Goal: Task Accomplishment & Management: Complete application form

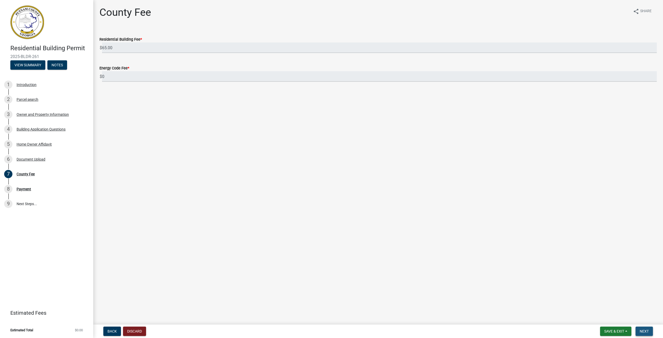
click at [645, 330] on span "Next" at bounding box center [644, 331] width 9 height 4
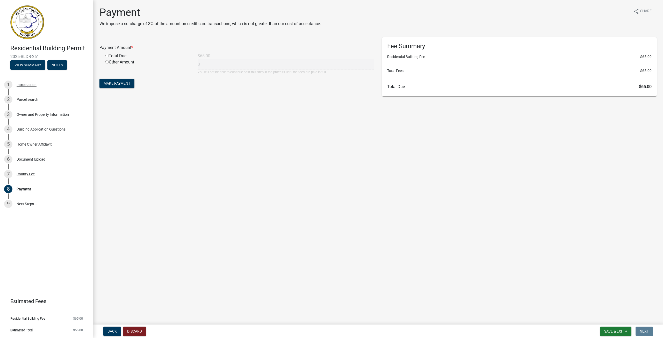
click at [106, 55] on input "radio" at bounding box center [106, 55] width 3 height 3
radio input "true"
type input "65"
click at [114, 82] on span "Make Payment" at bounding box center [117, 83] width 27 height 4
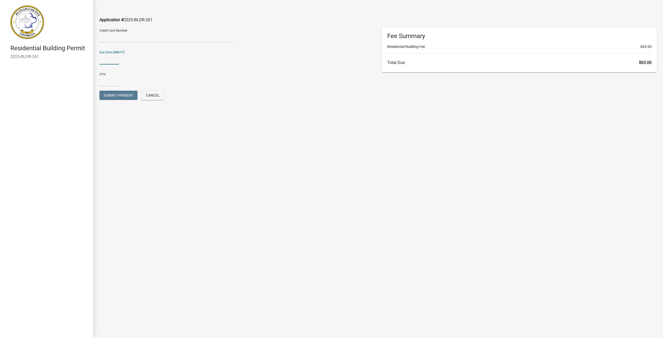
click at [108, 60] on input "text" at bounding box center [108, 59] width 19 height 11
click at [104, 57] on input "0430" at bounding box center [108, 59] width 19 height 11
type input "04/30"
click at [105, 85] on input "text" at bounding box center [108, 81] width 19 height 11
type input "150"
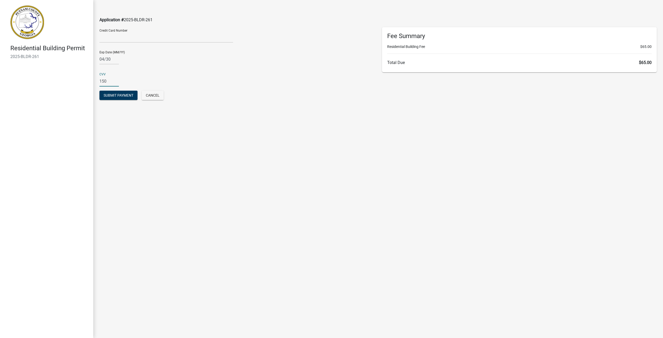
click at [135, 79] on div "CVV [CREDIT_CARD_DATA]" at bounding box center [236, 78] width 275 height 18
click at [113, 95] on span "Submit Payment" at bounding box center [119, 95] width 30 height 4
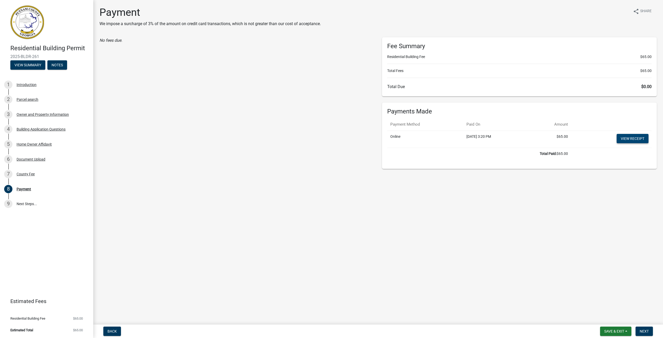
click at [635, 138] on link "View receipt" at bounding box center [632, 138] width 32 height 9
click at [637, 139] on link "View receipt" at bounding box center [632, 138] width 32 height 9
click at [626, 137] on link "View receipt" at bounding box center [632, 138] width 32 height 9
click at [647, 329] on span "Next" at bounding box center [644, 331] width 9 height 4
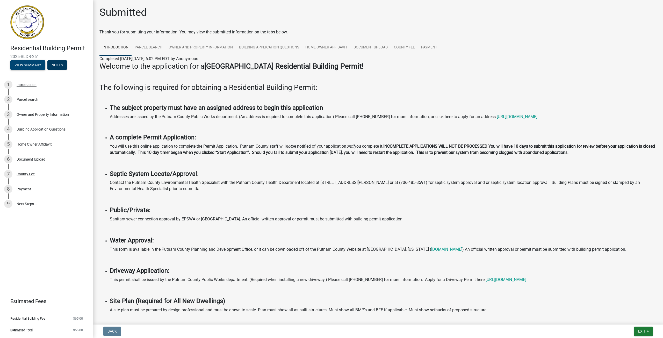
click at [24, 65] on button "View Summary" at bounding box center [27, 64] width 35 height 9
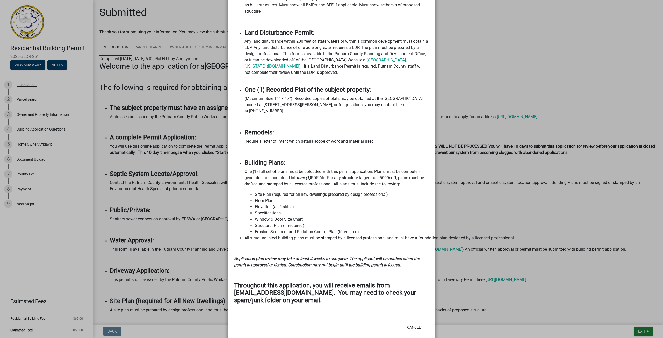
scroll to position [453, 0]
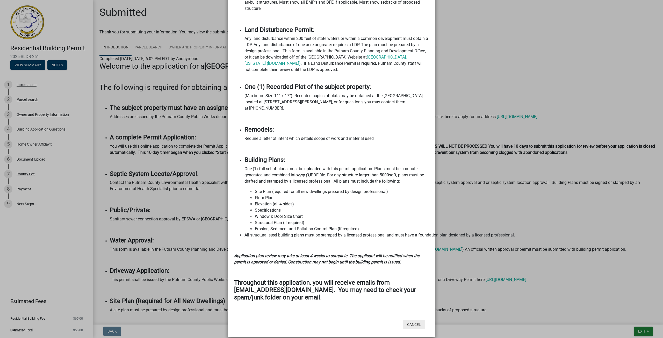
click at [411, 320] on button "Cancel" at bounding box center [414, 324] width 22 height 9
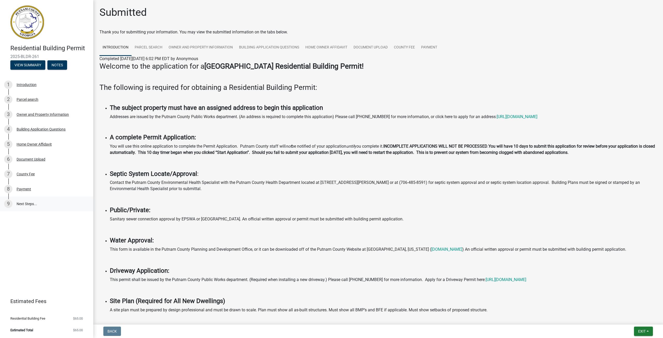
click at [18, 204] on link "9 Next Steps..." at bounding box center [46, 204] width 93 height 15
click at [59, 64] on button "Notes" at bounding box center [57, 64] width 20 height 9
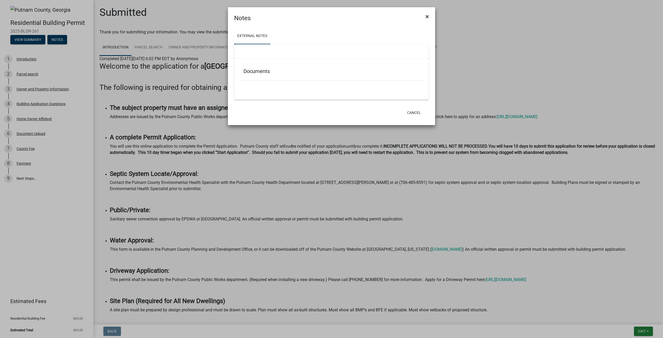
click at [427, 17] on span "×" at bounding box center [426, 16] width 3 height 7
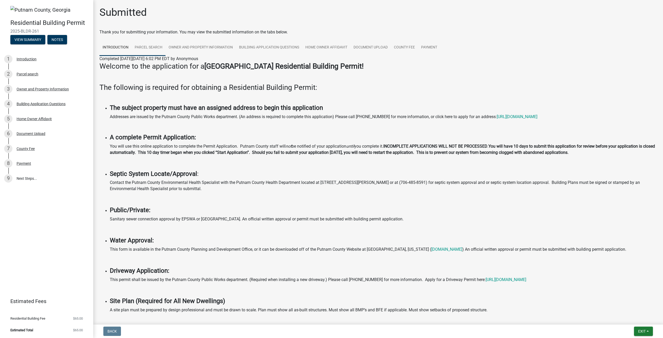
click at [153, 46] on link "Parcel search" at bounding box center [149, 47] width 34 height 17
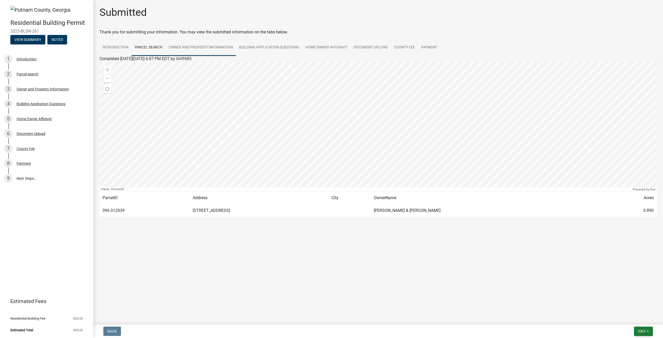
click at [200, 46] on link "Owner and Property Information" at bounding box center [200, 47] width 70 height 17
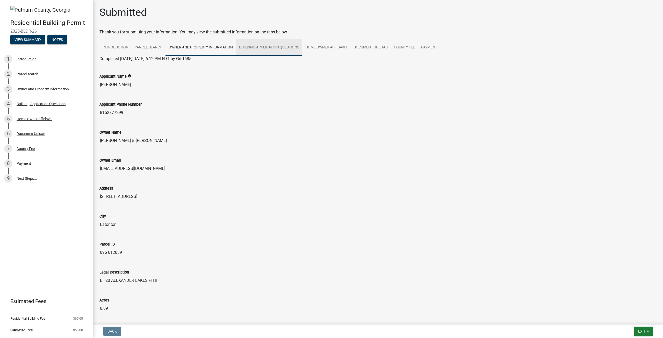
click at [262, 47] on link "Building Application Questions" at bounding box center [269, 47] width 66 height 17
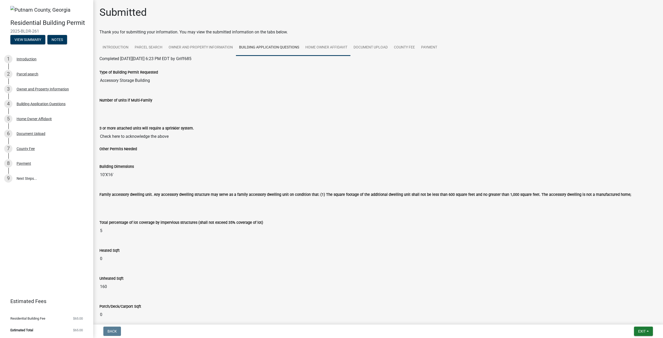
click at [326, 46] on link "Home Owner Affidavit" at bounding box center [326, 47] width 48 height 17
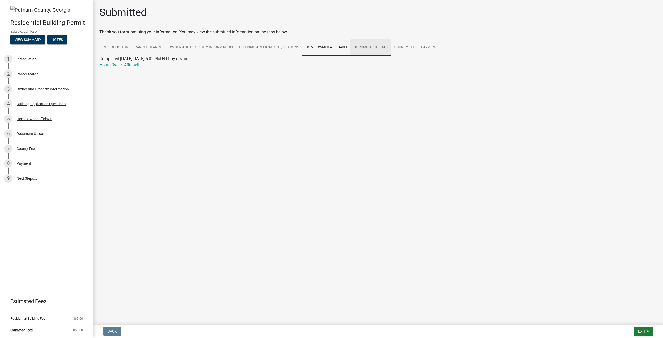
click at [362, 47] on link "Document Upload" at bounding box center [370, 47] width 40 height 17
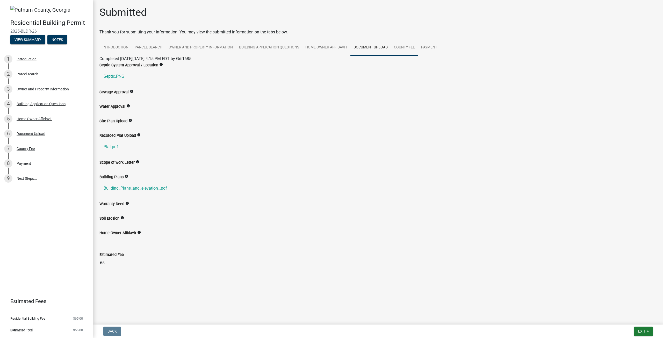
click at [401, 47] on link "County Fee" at bounding box center [404, 47] width 27 height 17
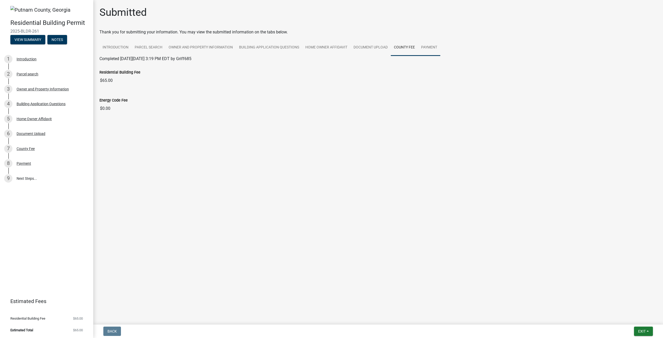
click at [430, 47] on link "Payment" at bounding box center [429, 47] width 22 height 17
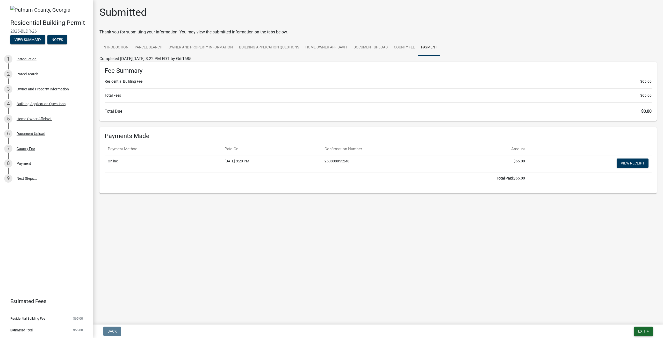
click at [647, 333] on button "Exit" at bounding box center [643, 331] width 19 height 9
click at [639, 319] on button "Save & Exit" at bounding box center [631, 317] width 41 height 12
